Goal: Information Seeking & Learning: Learn about a topic

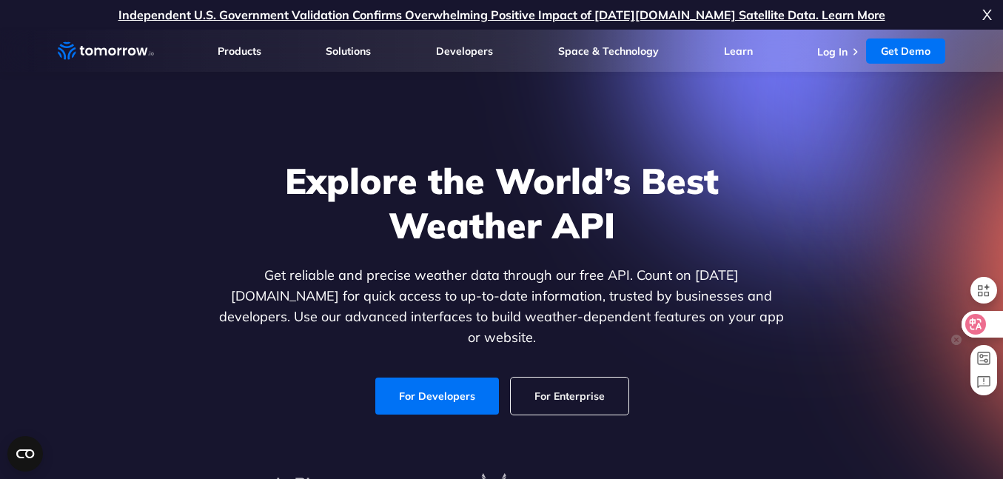
click at [979, 326] on icon at bounding box center [976, 324] width 13 height 12
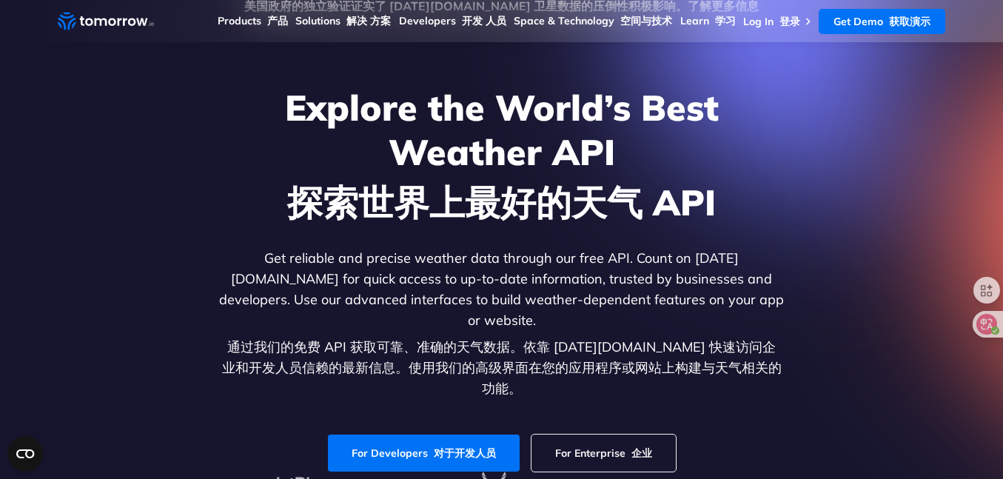
scroll to position [52, 0]
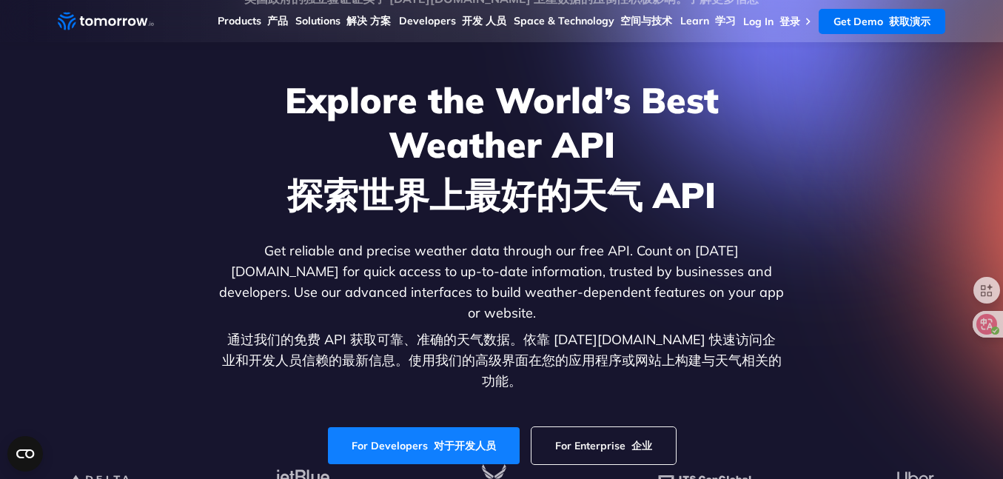
click at [443, 427] on link "For Developers 对于开发人员" at bounding box center [424, 445] width 192 height 37
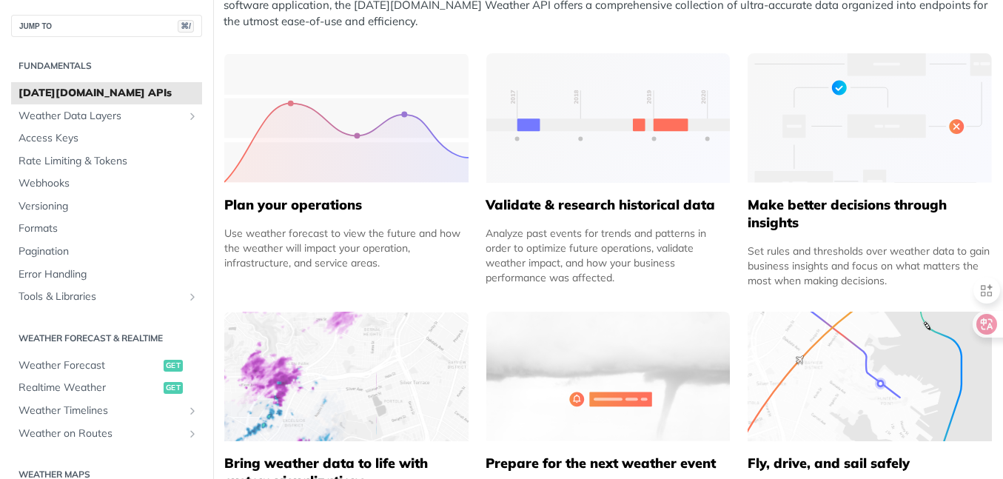
scroll to position [679, 0]
click at [981, 321] on icon at bounding box center [976, 324] width 13 height 12
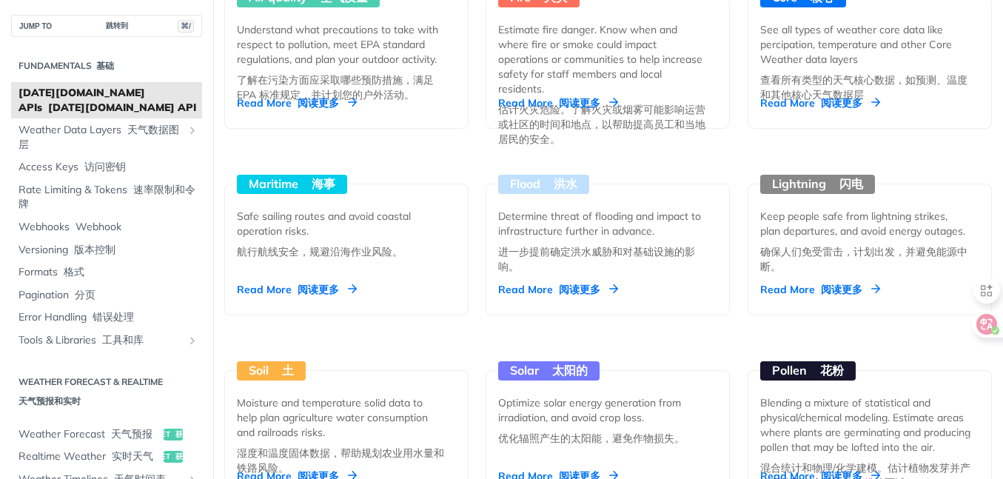
scroll to position [1649, 0]
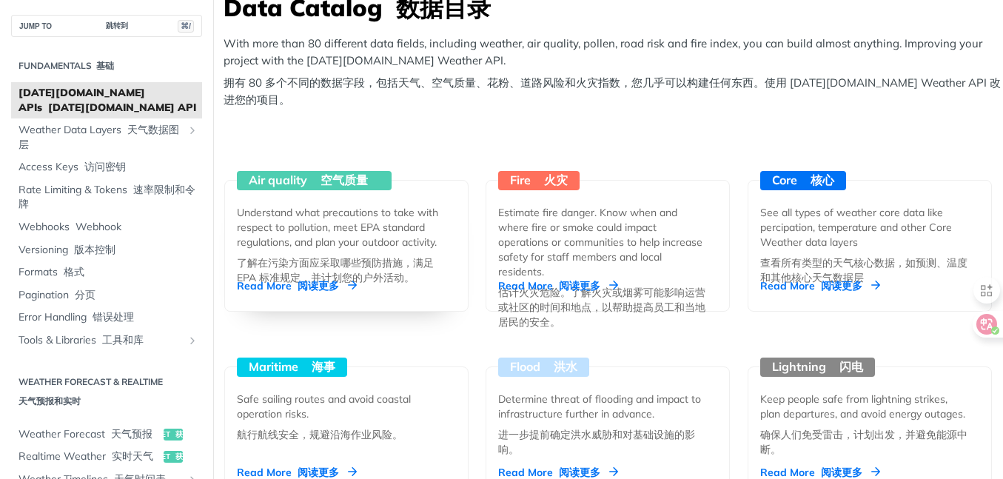
click at [303, 284] on font "阅读更多" at bounding box center [318, 285] width 41 height 13
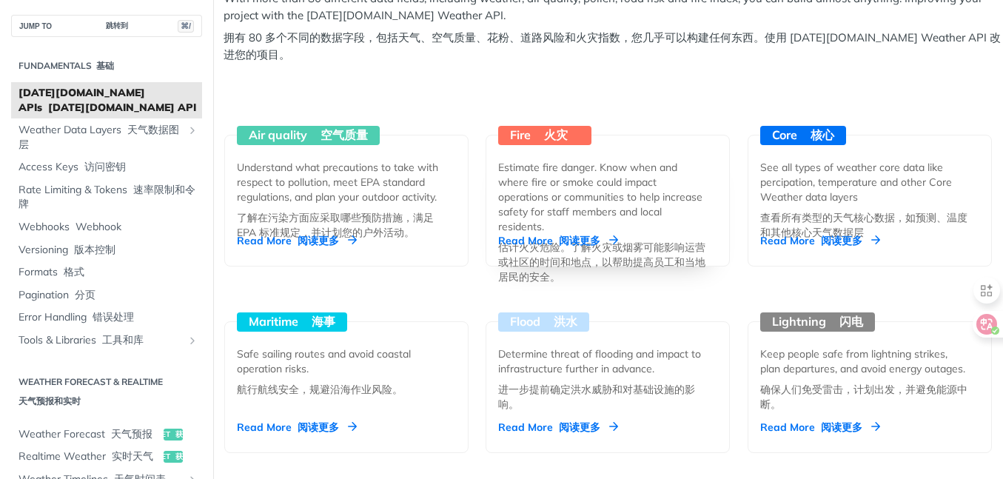
scroll to position [1695, 0]
click at [543, 237] on div "Read More 阅读更多" at bounding box center [558, 239] width 120 height 15
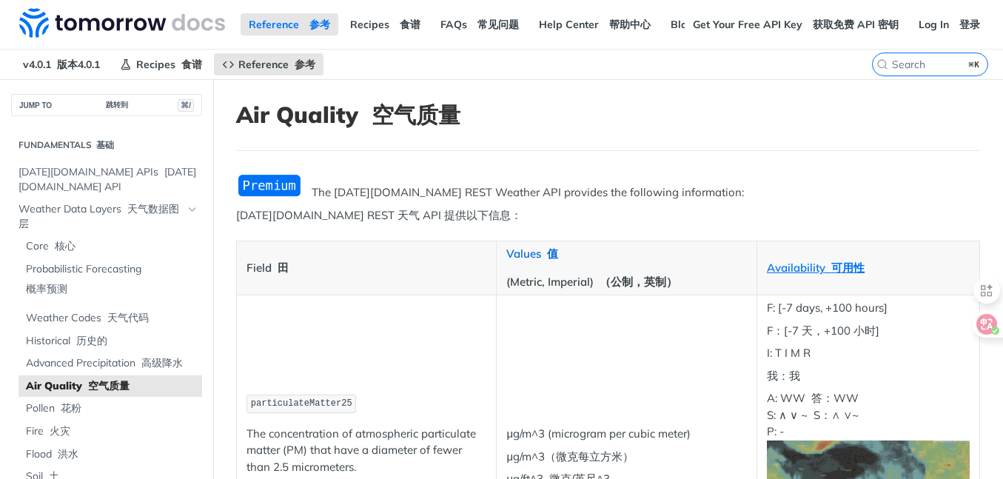
click at [549, 253] on font "值" at bounding box center [552, 254] width 11 height 14
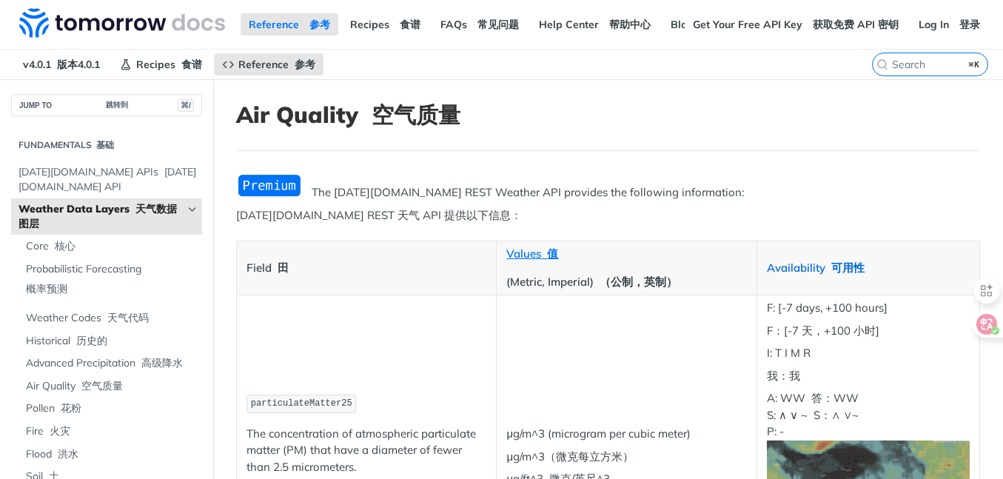
click at [825, 267] on font at bounding box center [828, 268] width 6 height 14
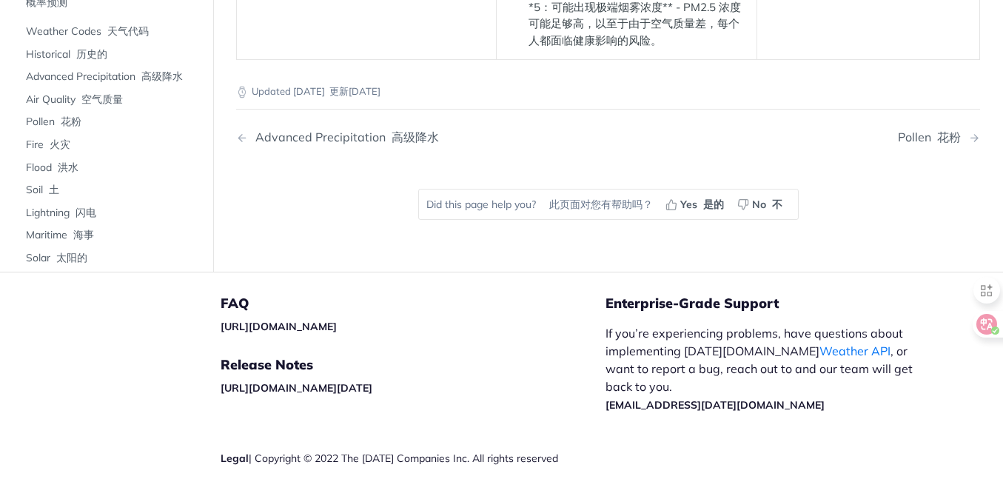
scroll to position [4199, 0]
